Goal: Information Seeking & Learning: Learn about a topic

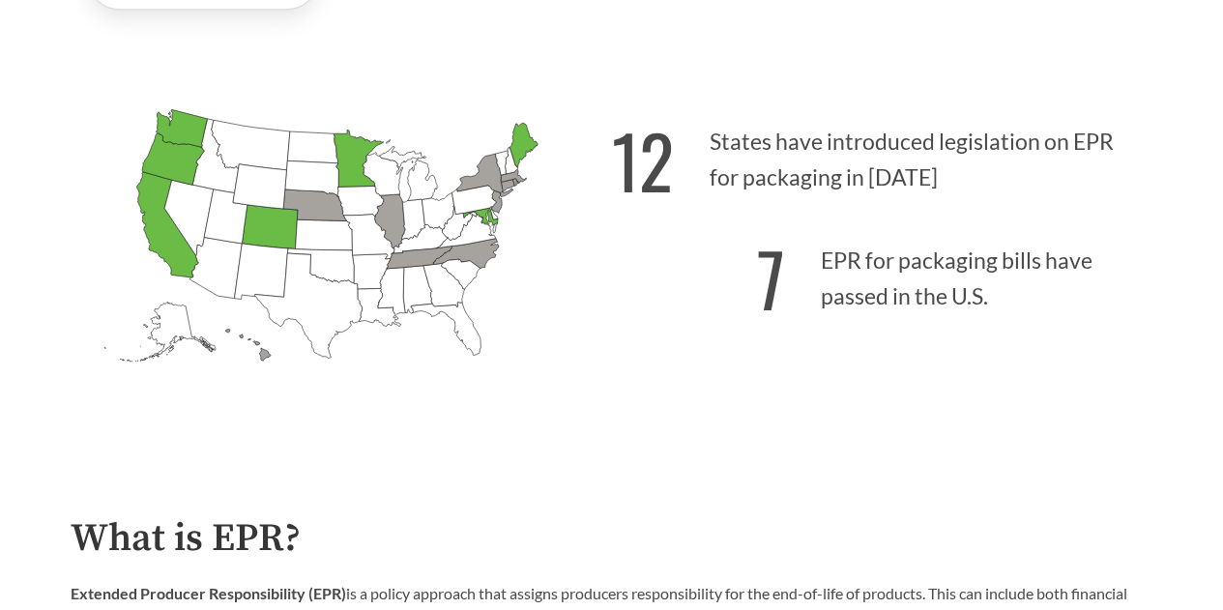
scroll to position [493, 0]
click at [164, 236] on icon "[US_STATE] Passed: 1" at bounding box center [167, 223] width 62 height 105
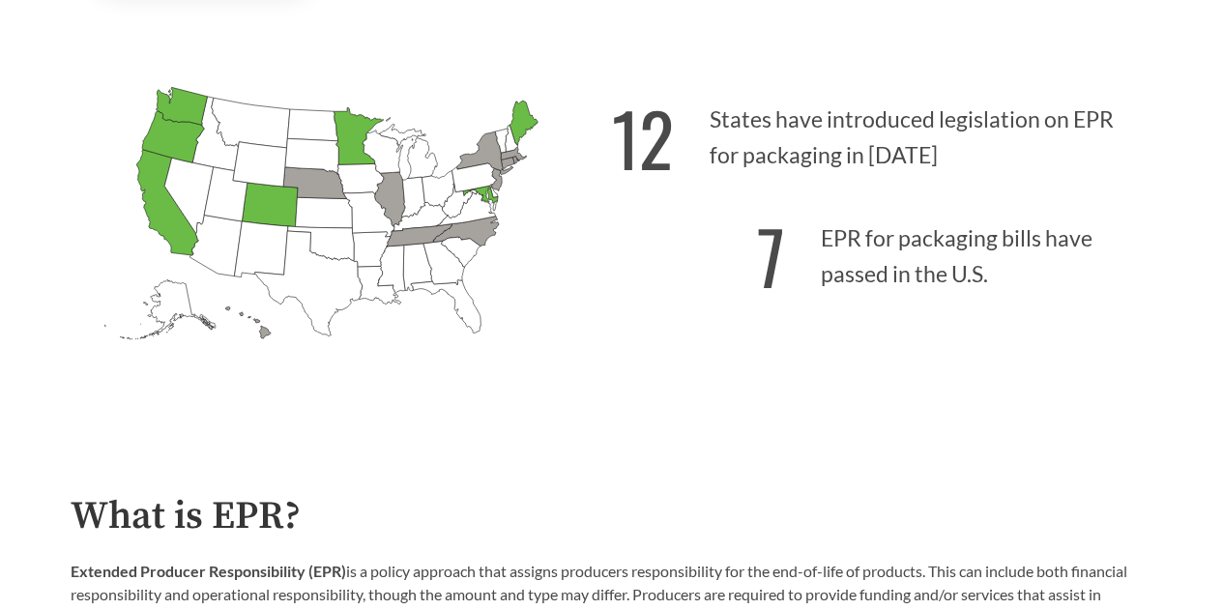
scroll to position [434, 0]
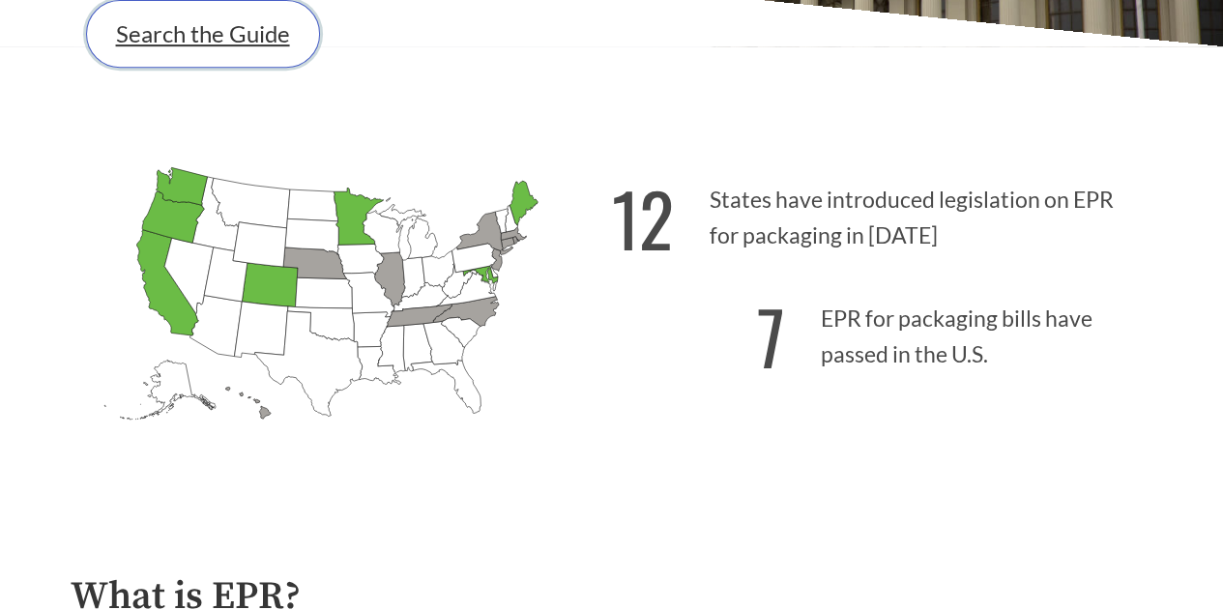
click at [191, 51] on link "Search the Guide" at bounding box center [203, 34] width 234 height 68
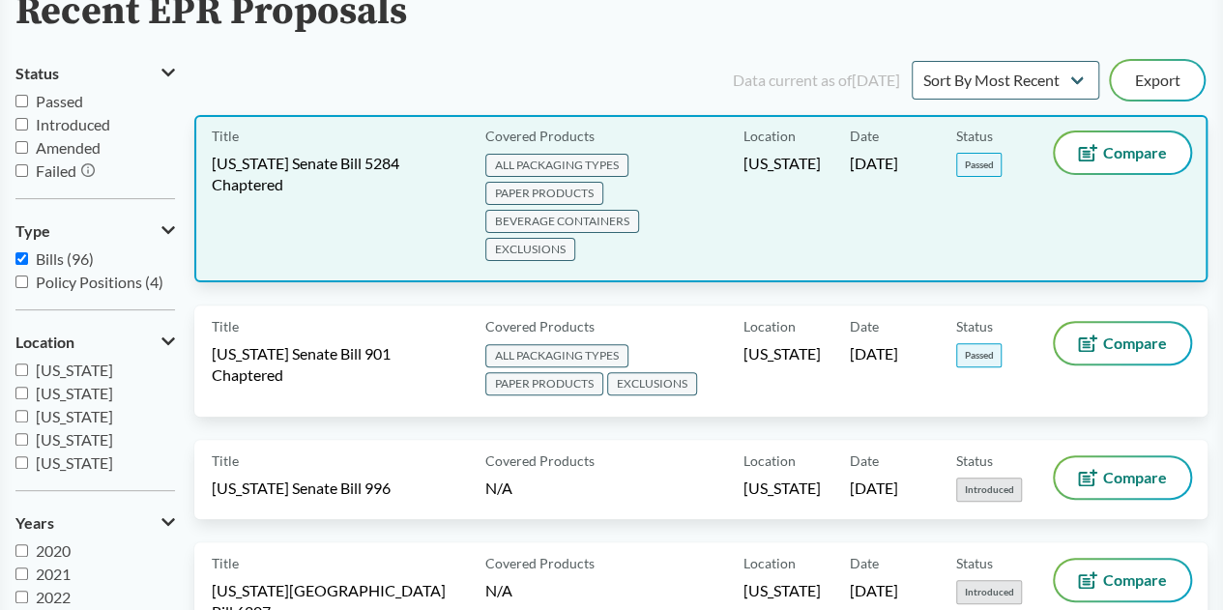
scroll to position [105, 0]
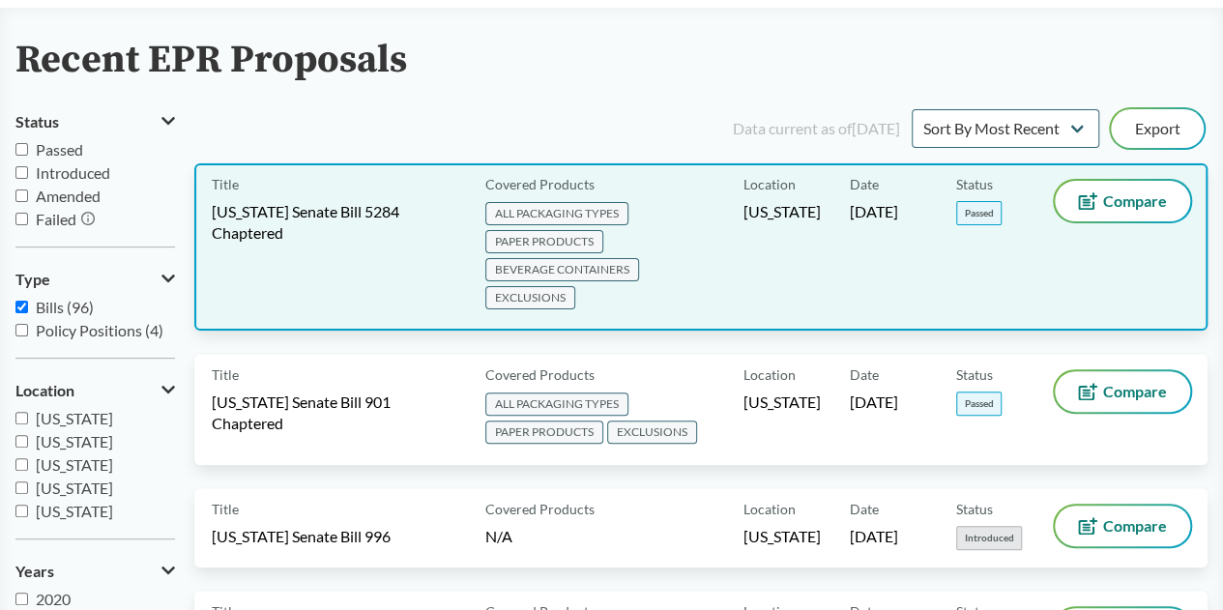
click at [353, 206] on span "[US_STATE] Senate Bill 5284 Chaptered" at bounding box center [337, 222] width 250 height 43
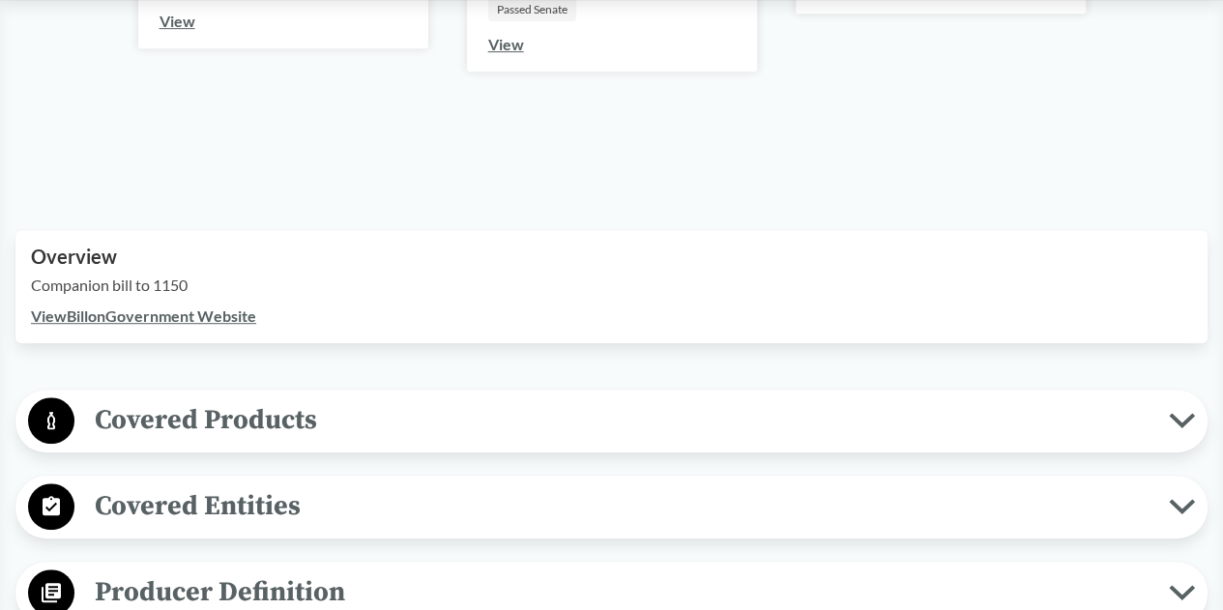
scroll to position [554, 0]
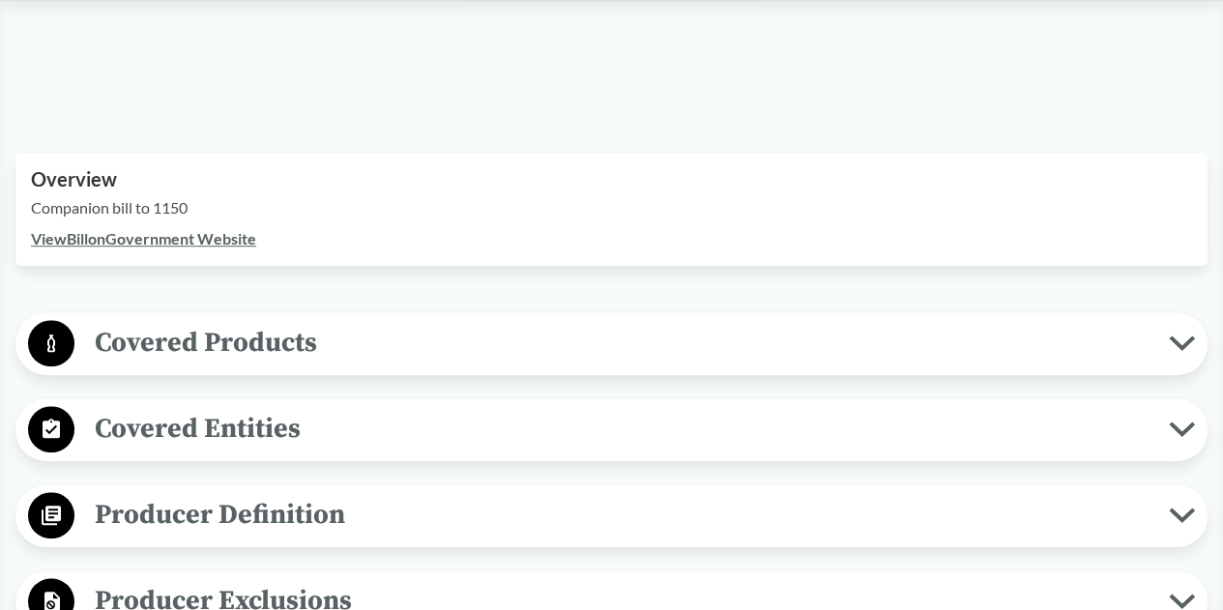
click at [460, 349] on span "Covered Products" at bounding box center [621, 343] width 1094 height 44
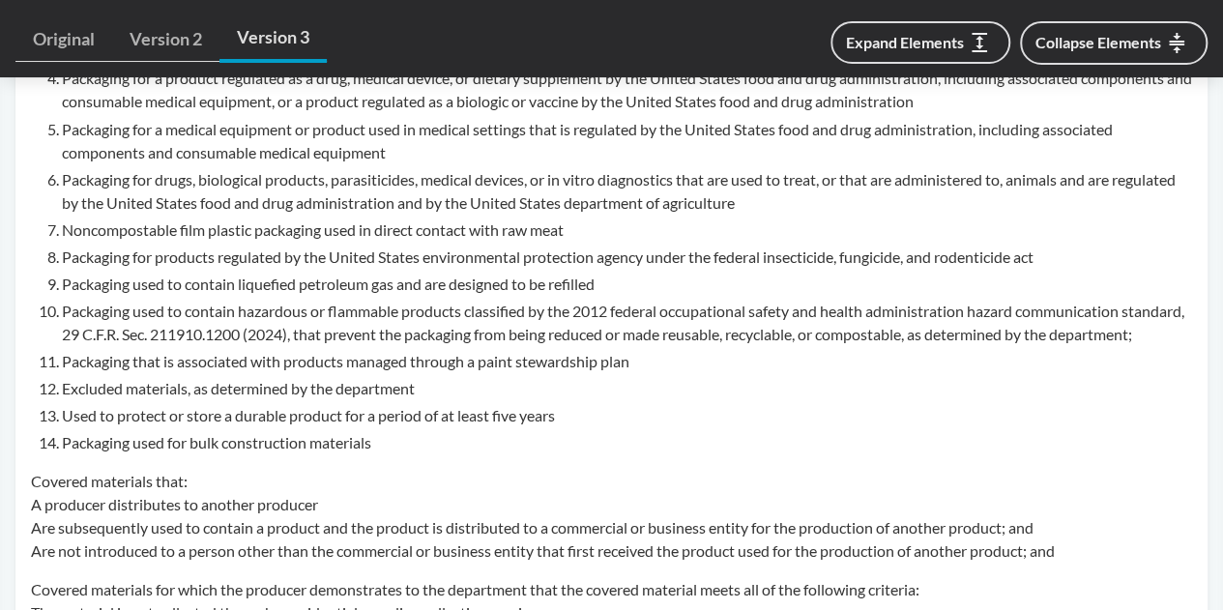
scroll to position [1726, 0]
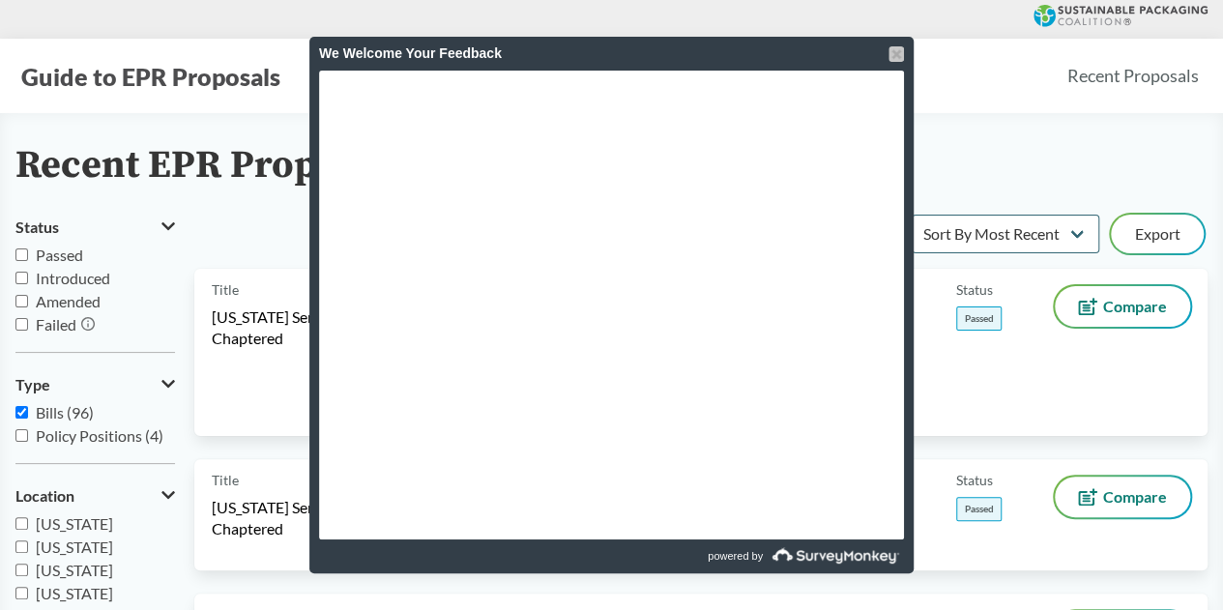
click at [899, 50] on div at bounding box center [895, 53] width 15 height 15
